Goal: Information Seeking & Learning: Learn about a topic

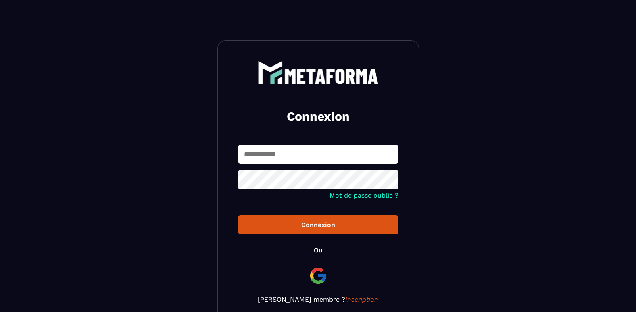
click at [315, 159] on input "text" at bounding box center [318, 154] width 161 height 19
type input "**********"
click at [238, 215] on button "Connexion" at bounding box center [318, 224] width 161 height 19
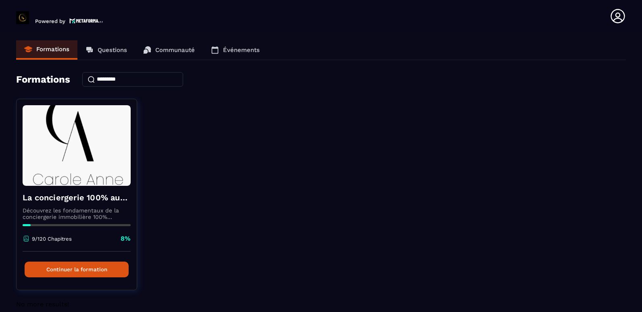
click at [616, 13] on icon at bounding box center [618, 16] width 16 height 16
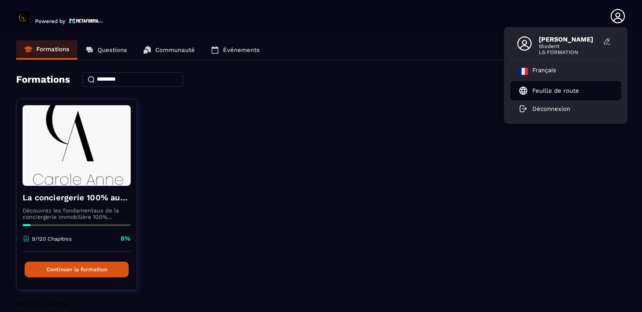
click at [566, 89] on p "Feuille de route" at bounding box center [555, 90] width 47 height 7
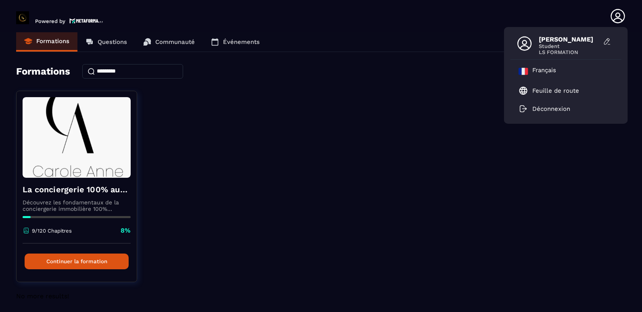
scroll to position [11, 0]
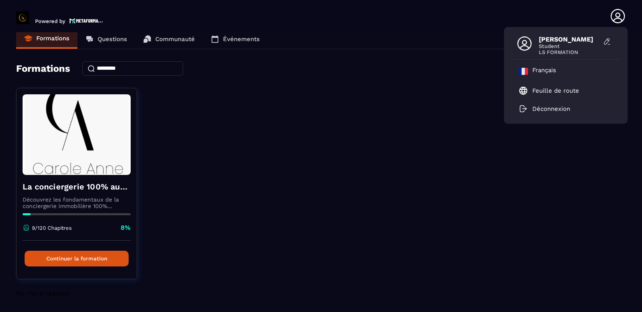
click at [109, 36] on p "Questions" at bounding box center [112, 38] width 29 height 7
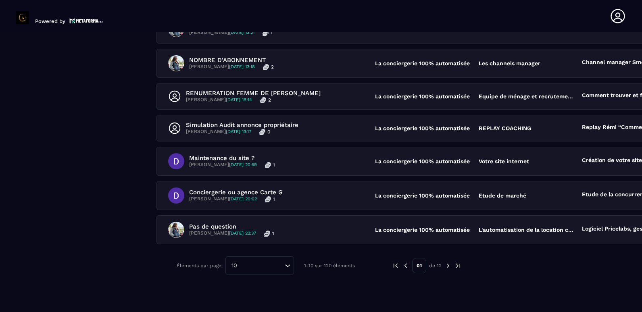
scroll to position [261, 0]
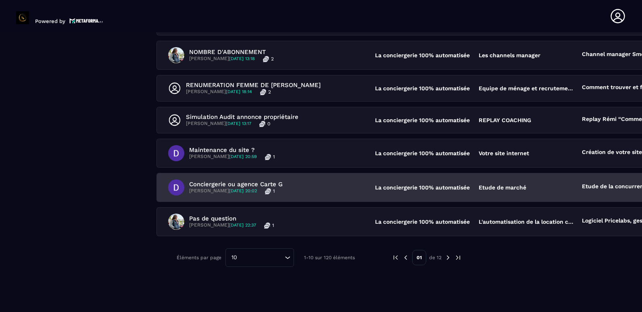
click at [257, 192] on span "[DATE] 20:02" at bounding box center [243, 190] width 28 height 5
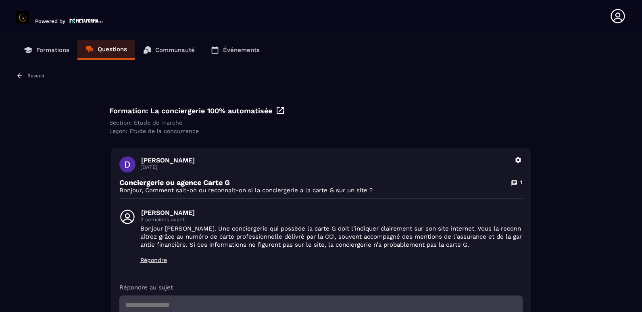
click at [167, 48] on p "Communauté" at bounding box center [175, 49] width 40 height 7
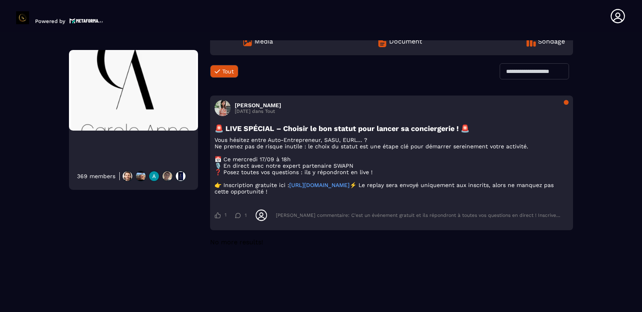
scroll to position [54, 0]
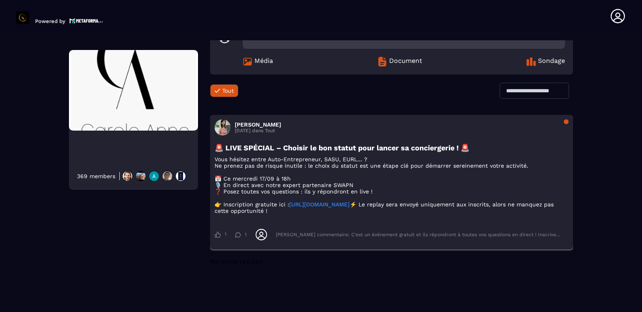
click at [289, 208] on link "[URL][DOMAIN_NAME]" at bounding box center [319, 204] width 61 height 6
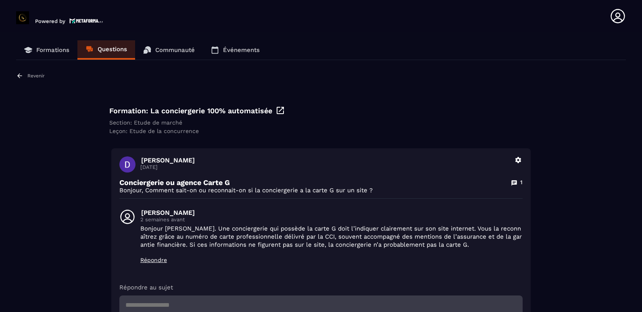
click at [235, 55] on link "Événements" at bounding box center [235, 49] width 65 height 19
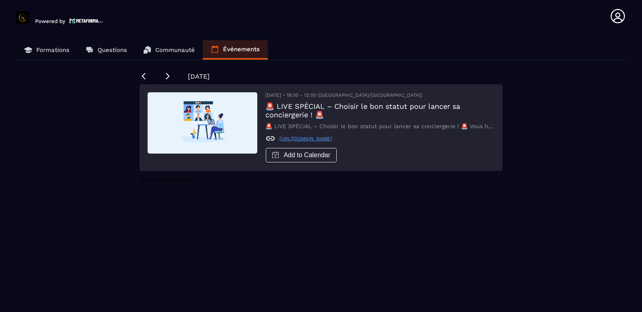
click at [167, 51] on p "Communauté" at bounding box center [175, 49] width 40 height 7
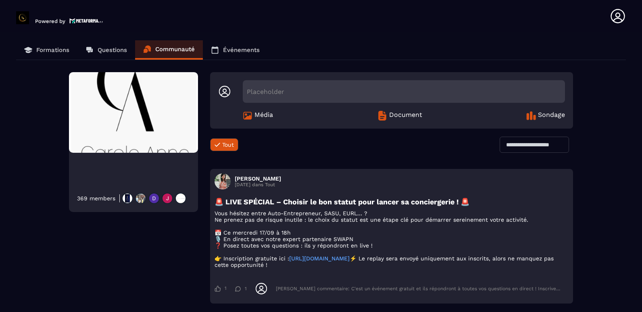
click at [411, 117] on span "Document" at bounding box center [405, 116] width 33 height 10
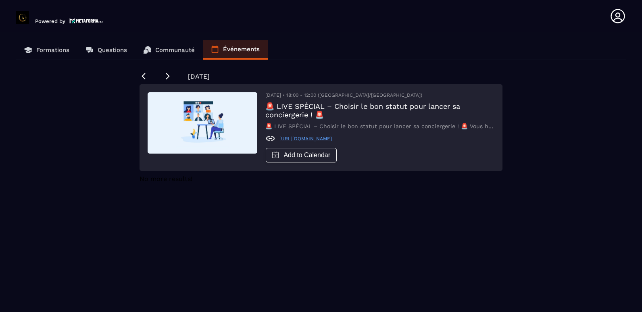
click at [174, 46] on link "Communauté" at bounding box center [169, 49] width 68 height 19
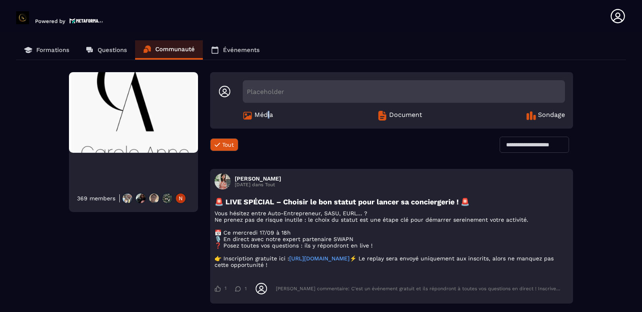
click at [270, 114] on span "Média" at bounding box center [264, 116] width 19 height 10
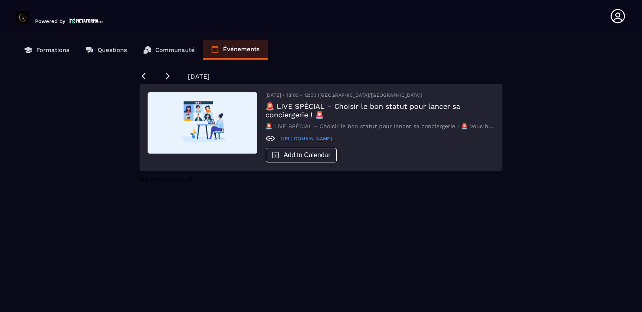
click at [99, 47] on p "Questions" at bounding box center [112, 49] width 29 height 7
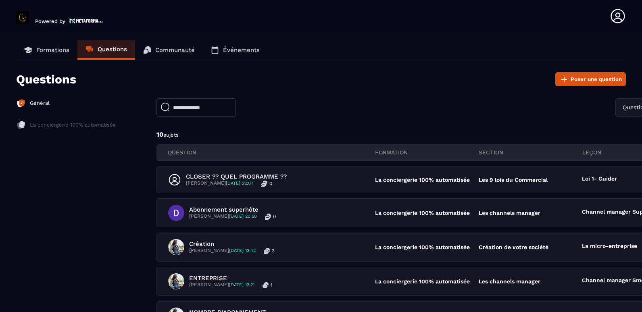
click at [66, 51] on p "Formations" at bounding box center [52, 49] width 33 height 7
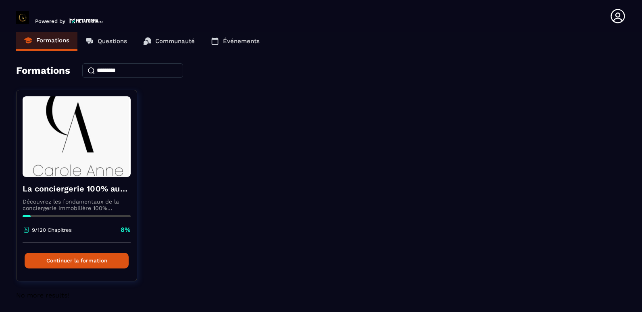
scroll to position [11, 0]
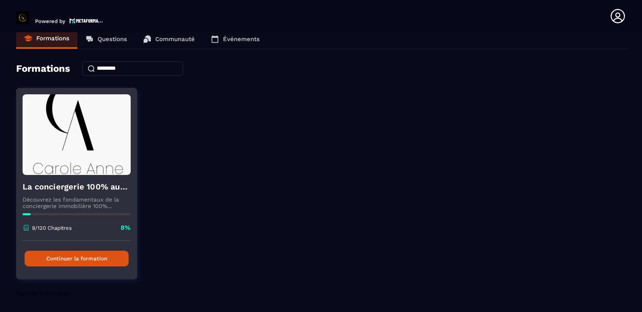
click at [113, 257] on button "Continuer la formation" at bounding box center [77, 259] width 104 height 16
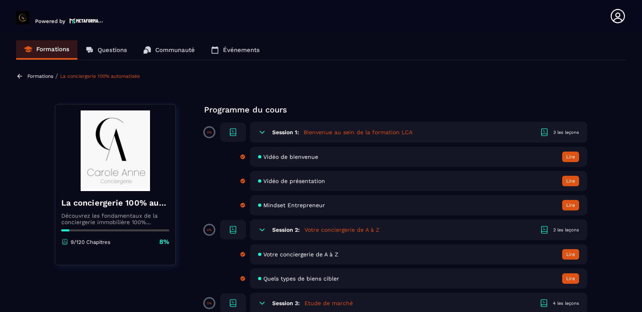
click at [613, 20] on icon at bounding box center [618, 16] width 14 height 14
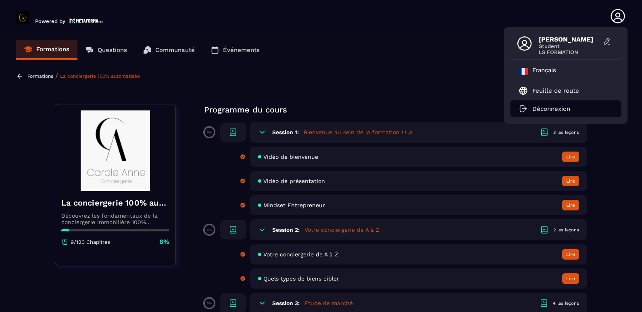
click at [559, 111] on p "Déconnexion" at bounding box center [551, 108] width 38 height 7
